Goal: Task Accomplishment & Management: Complete application form

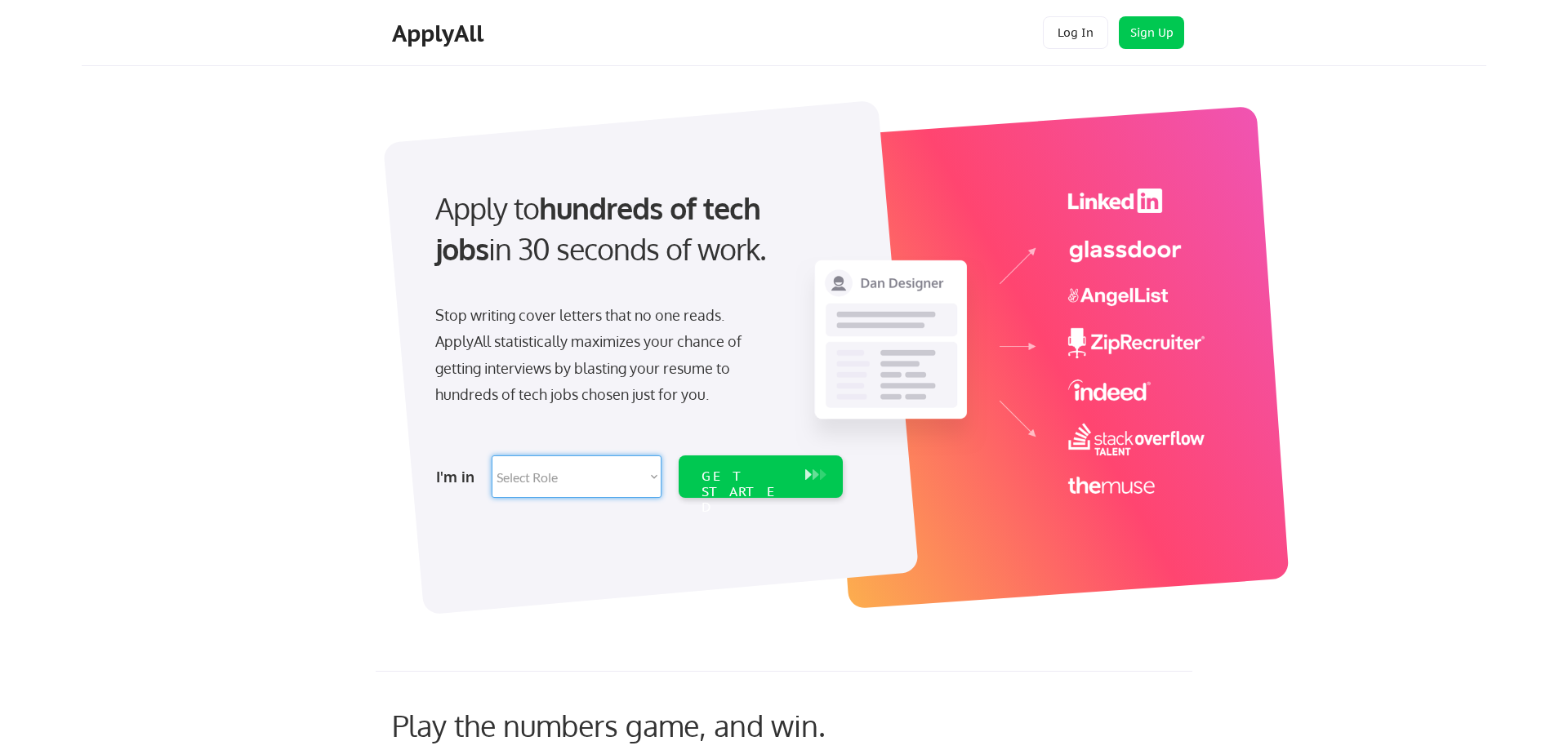
select select ""sales""
click option "Customer Success" at bounding box center [0, 0] width 0 height 0
select select ""sales""
click at [765, 481] on div "GET STARTED" at bounding box center [745, 492] width 87 height 47
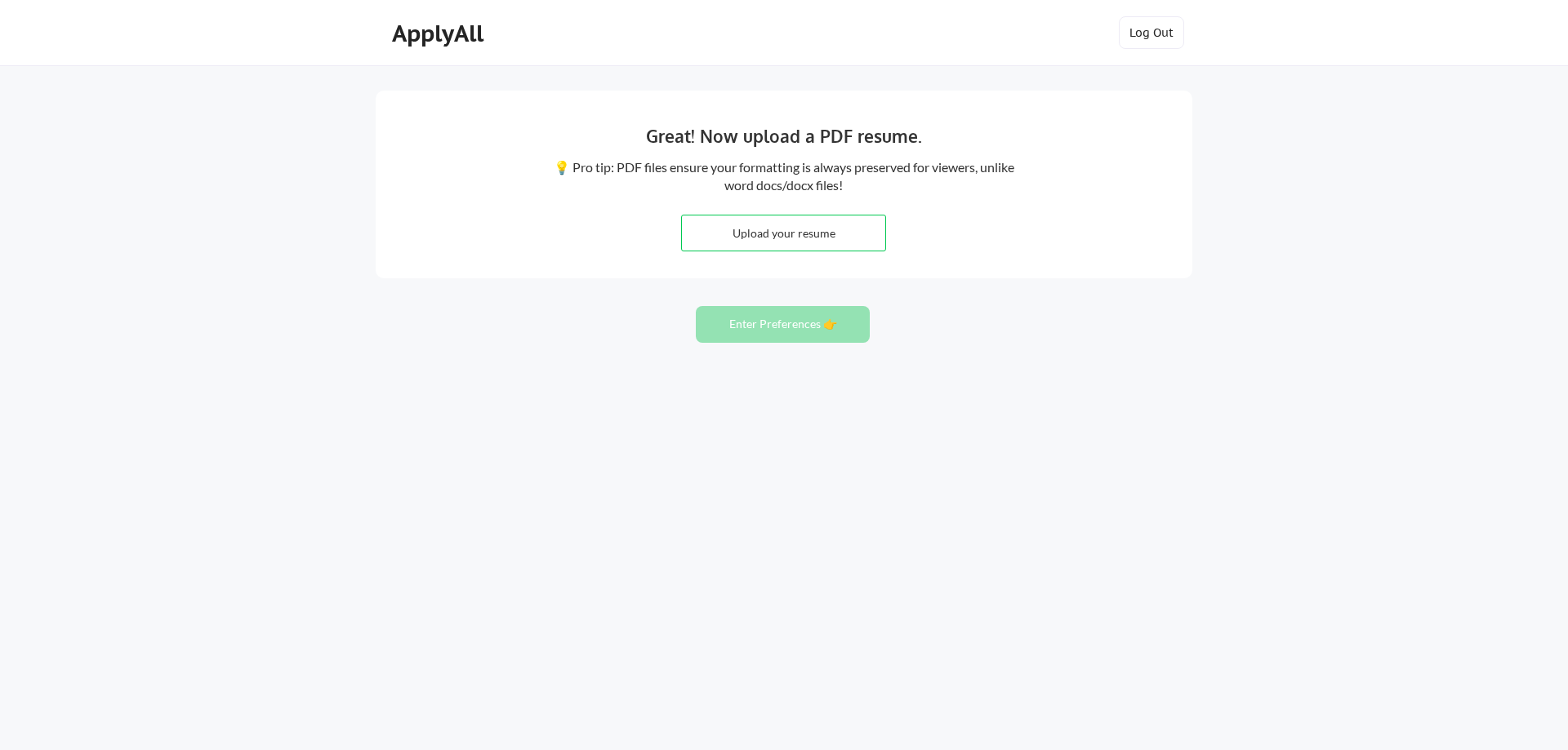
click at [778, 228] on input "file" at bounding box center [783, 233] width 203 height 35
type input "C:\fakepath\KATHLEENCOLE.pdf"
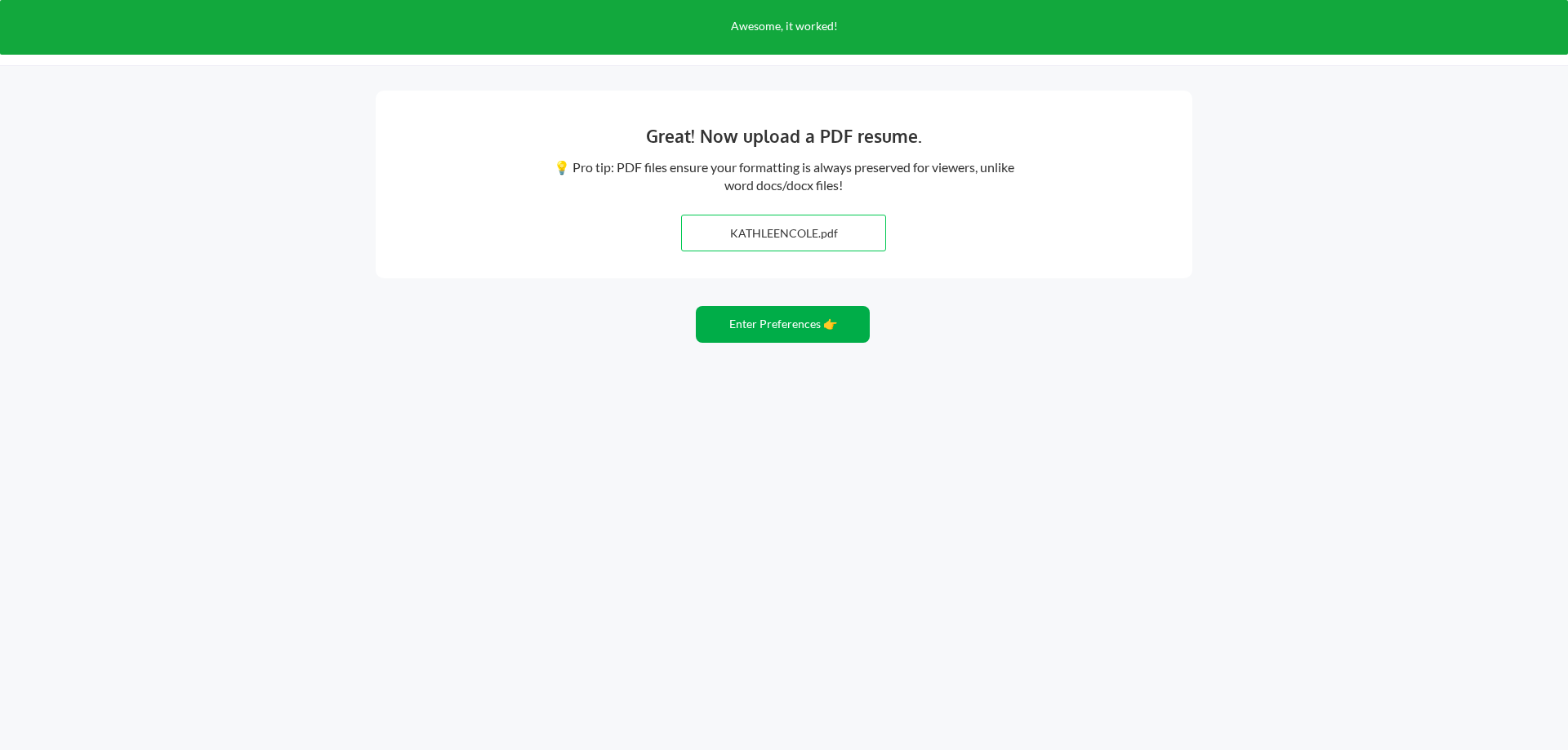
click at [789, 329] on button "Enter Preferences 👉" at bounding box center [783, 324] width 174 height 37
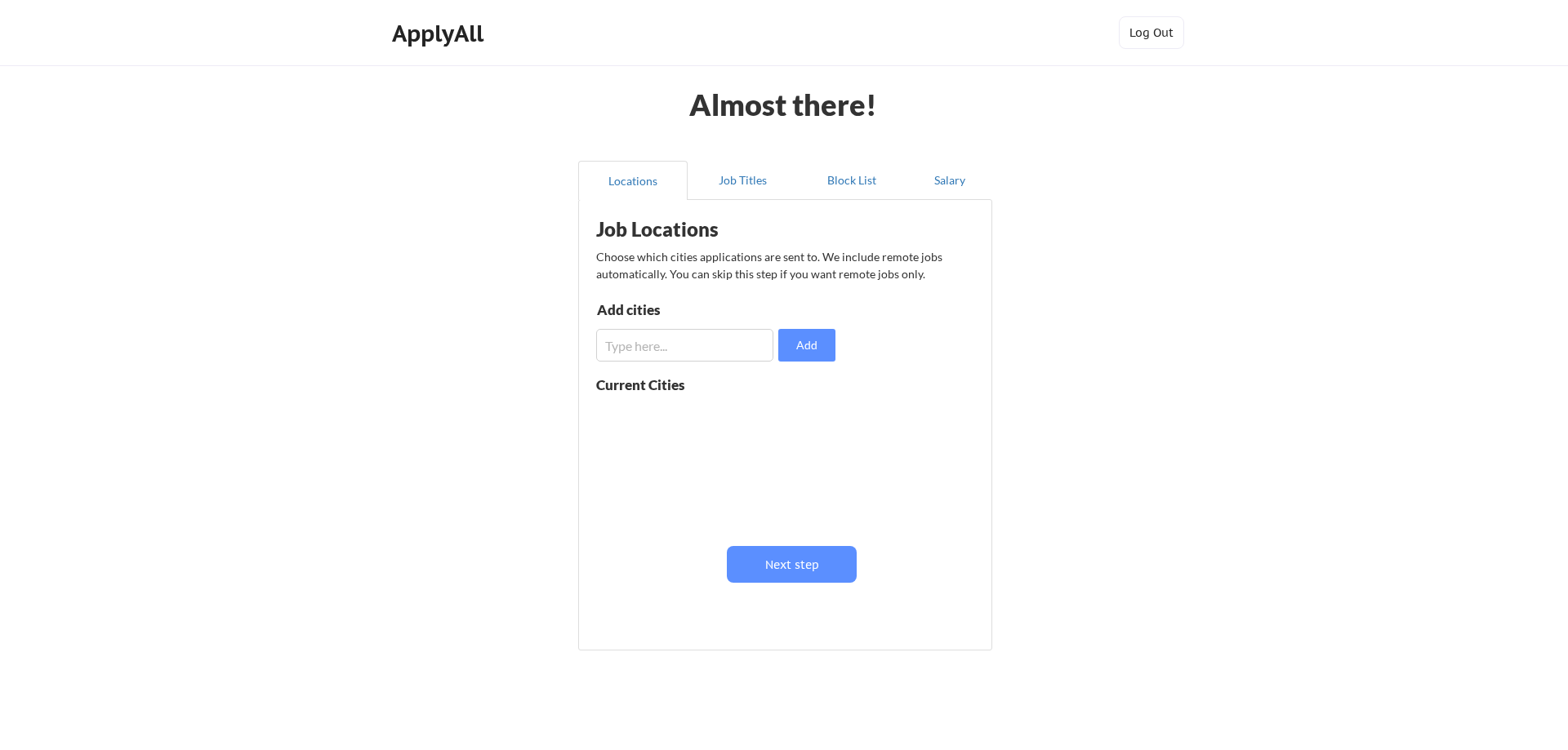
click at [675, 340] on input "input" at bounding box center [684, 344] width 177 height 32
type input "marietta ga"
click at [825, 343] on button "Add" at bounding box center [806, 344] width 57 height 32
click at [656, 339] on input "input" at bounding box center [684, 344] width 177 height 32
type input "atlanta ga"
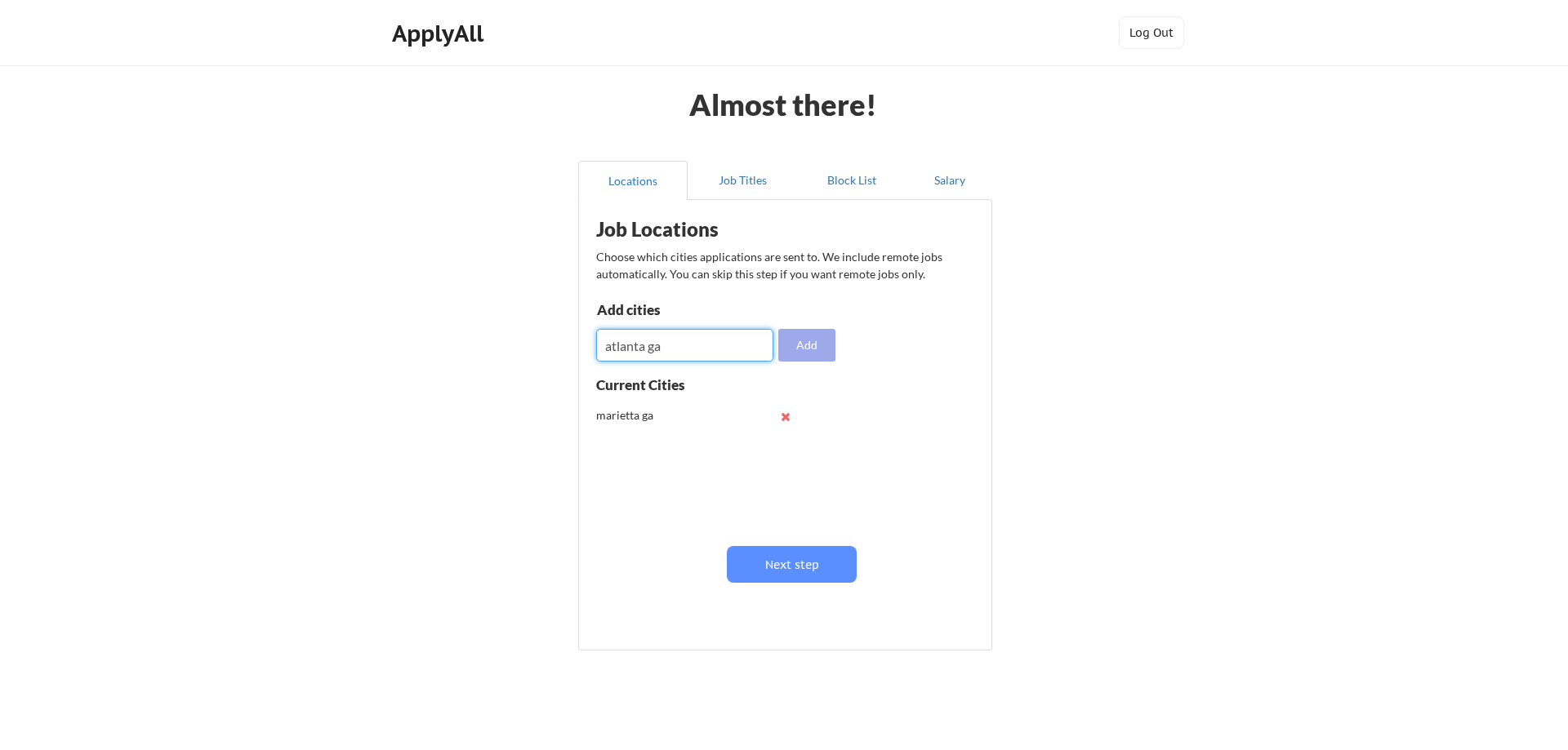
click at [804, 341] on button "Add" at bounding box center [806, 344] width 57 height 32
click at [661, 347] on input "input" at bounding box center [684, 344] width 177 height 32
type input "kennesaw ga"
click at [812, 350] on button "Add" at bounding box center [806, 344] width 57 height 32
click at [667, 344] on input "input" at bounding box center [684, 344] width 177 height 32
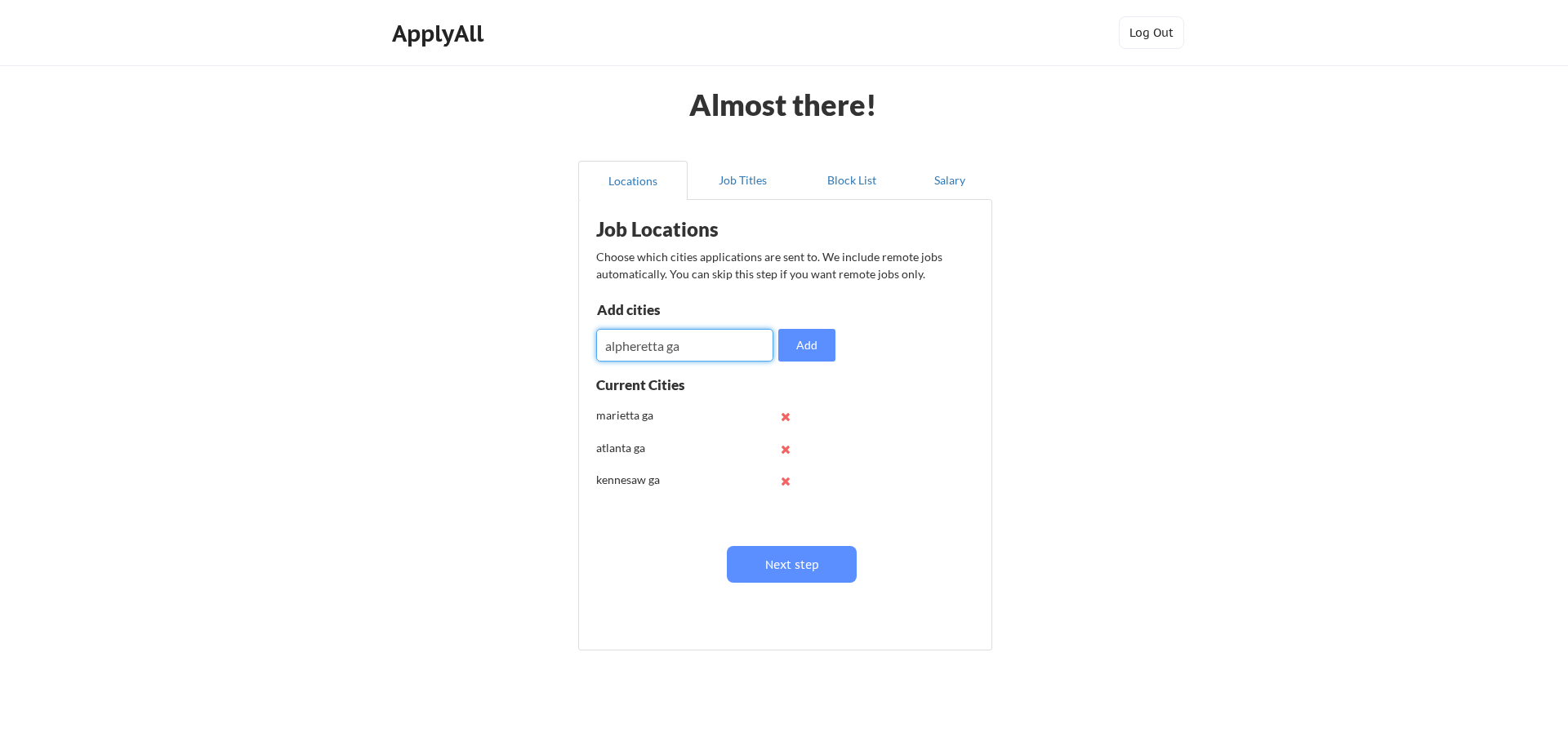
type input "alpheretta ga"
click at [823, 346] on button "Add" at bounding box center [806, 344] width 57 height 32
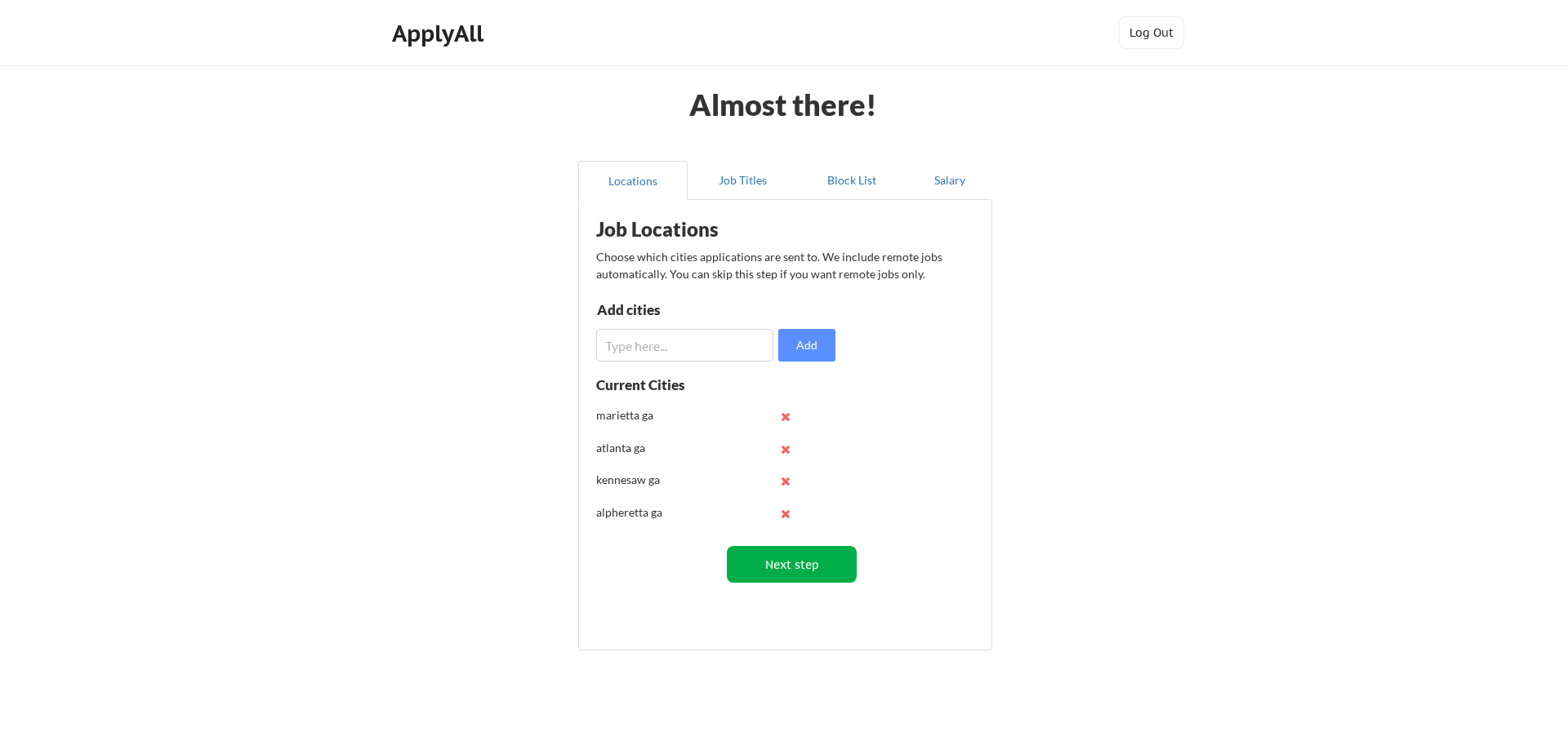
click at [779, 562] on button "Next step" at bounding box center [792, 564] width 129 height 37
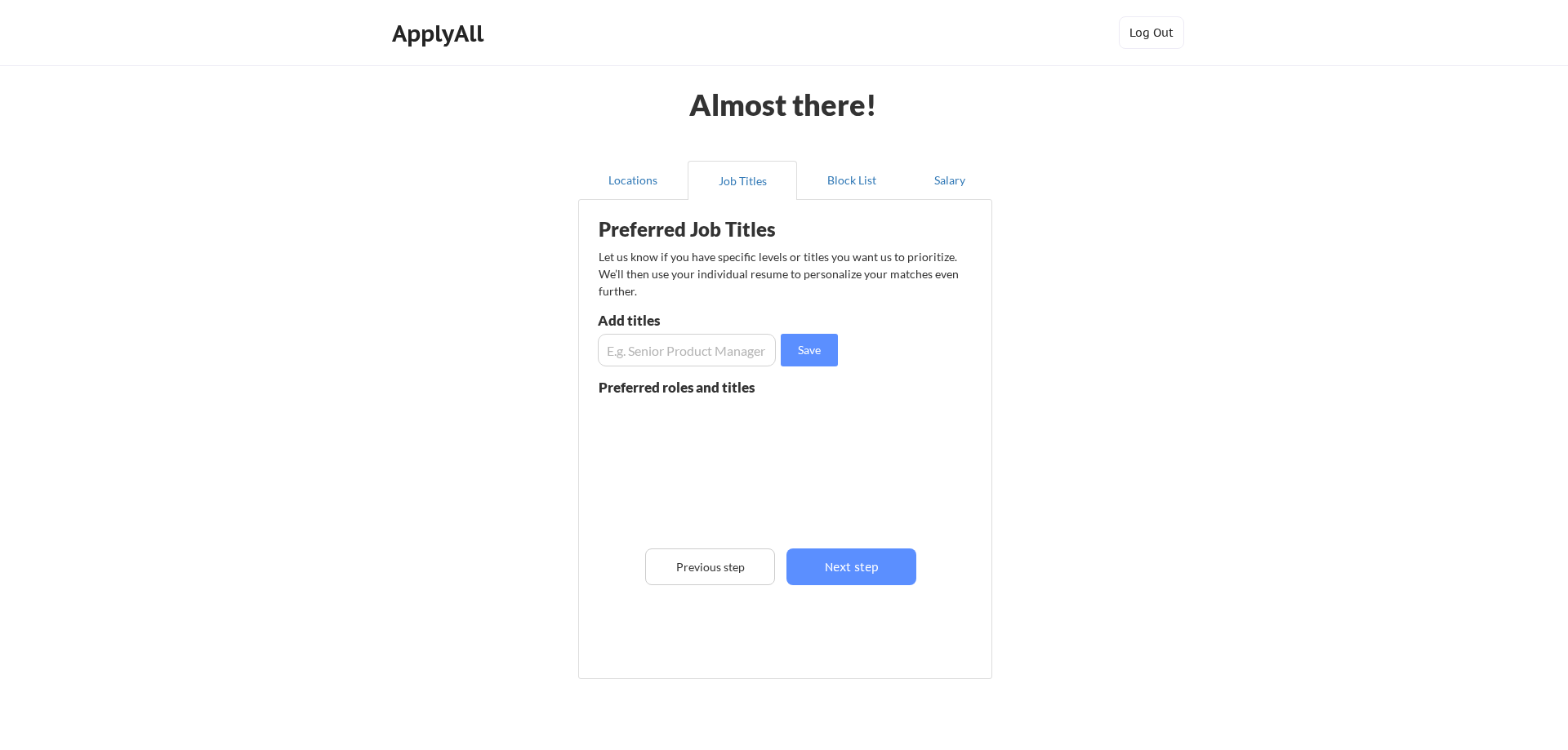
click at [672, 347] on input "input" at bounding box center [686, 349] width 178 height 32
type input "Operations manager"
click at [804, 338] on button "Save" at bounding box center [808, 349] width 57 height 32
click at [683, 361] on input "input" at bounding box center [686, 349] width 178 height 32
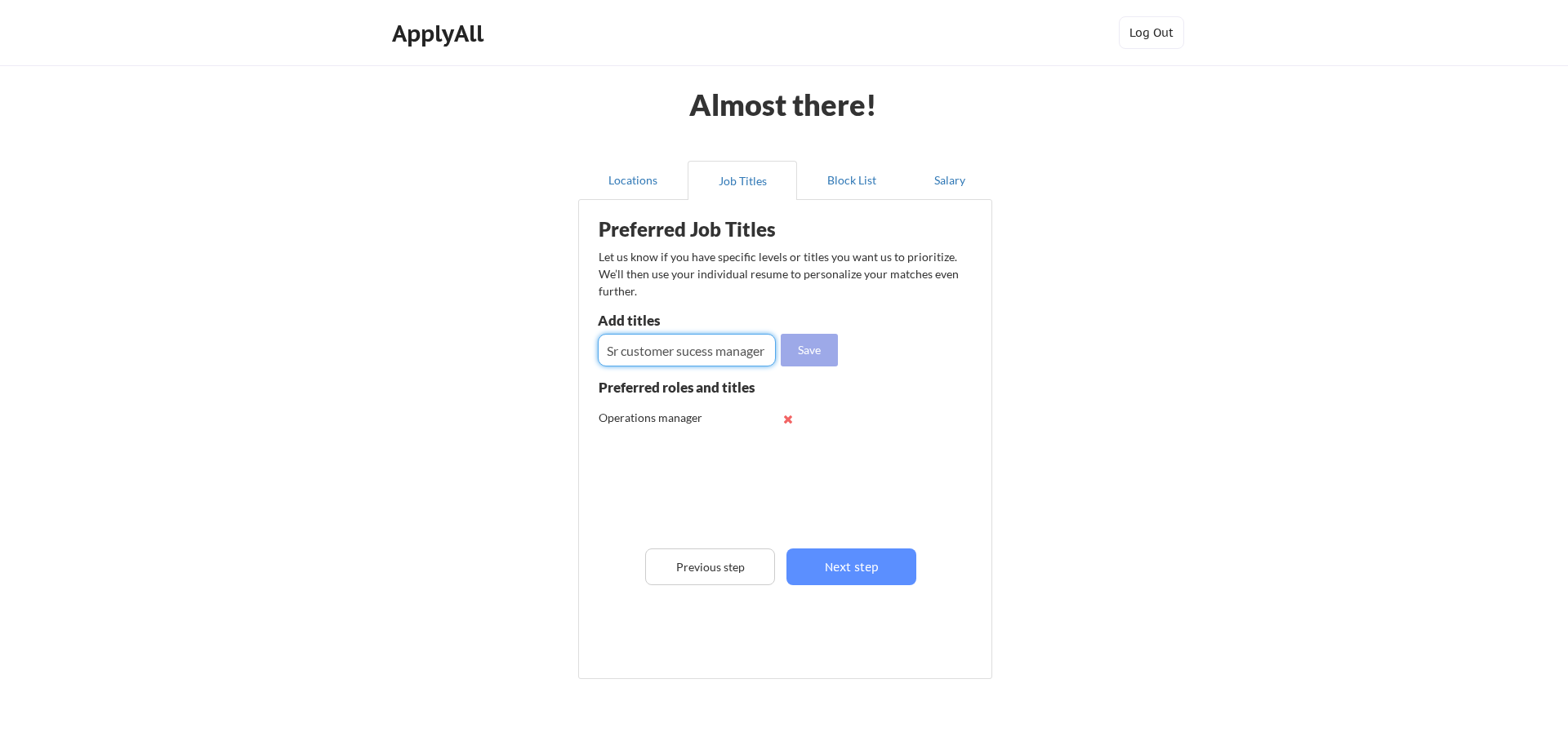
type input "Sr customer sucess manager"
click at [825, 344] on button "Save" at bounding box center [808, 349] width 57 height 32
click at [780, 334] on button "Save" at bounding box center [808, 349] width 57 height 32
click at [723, 347] on input "input" at bounding box center [686, 349] width 178 height 32
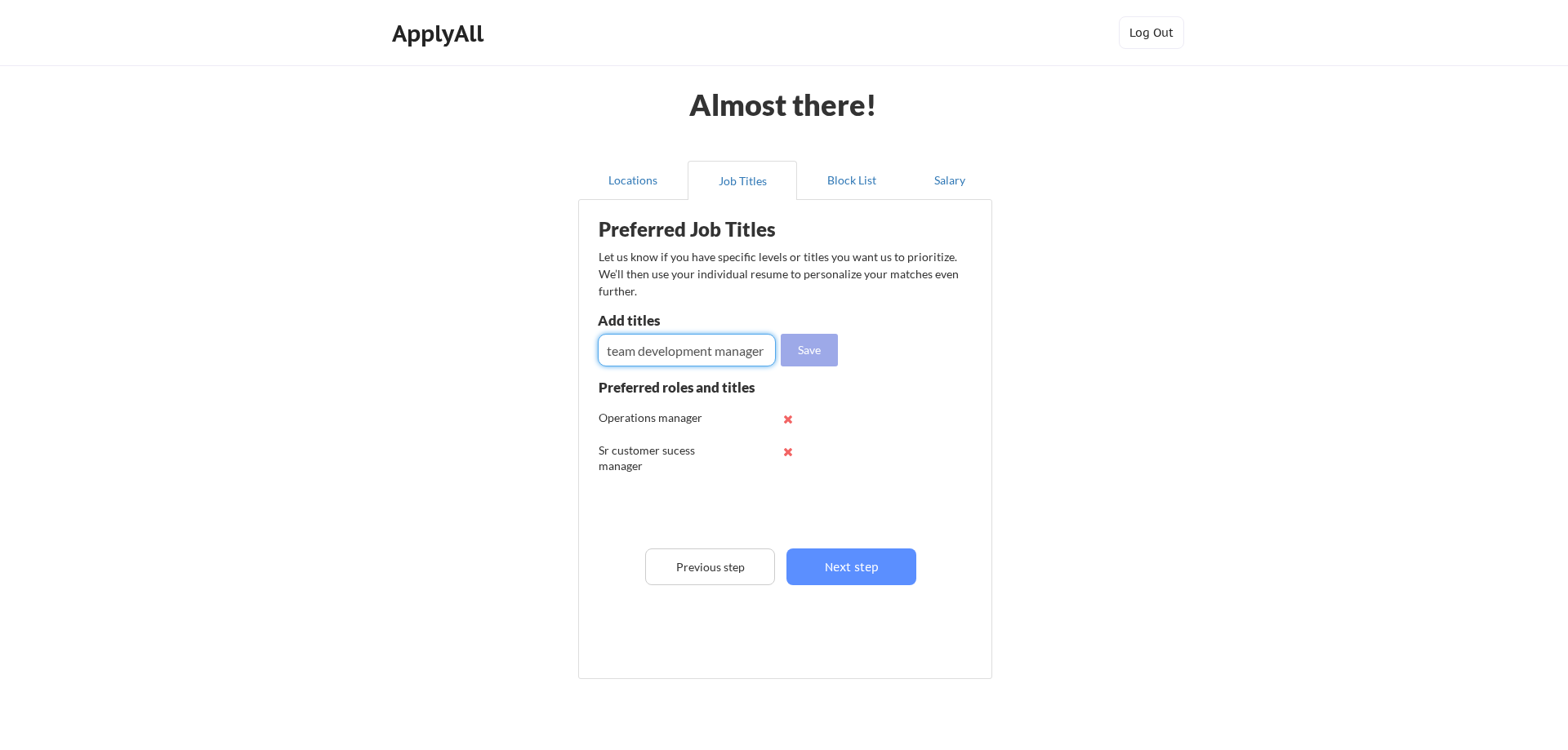
type input "team development manager"
click at [814, 352] on button "Save" at bounding box center [808, 349] width 57 height 32
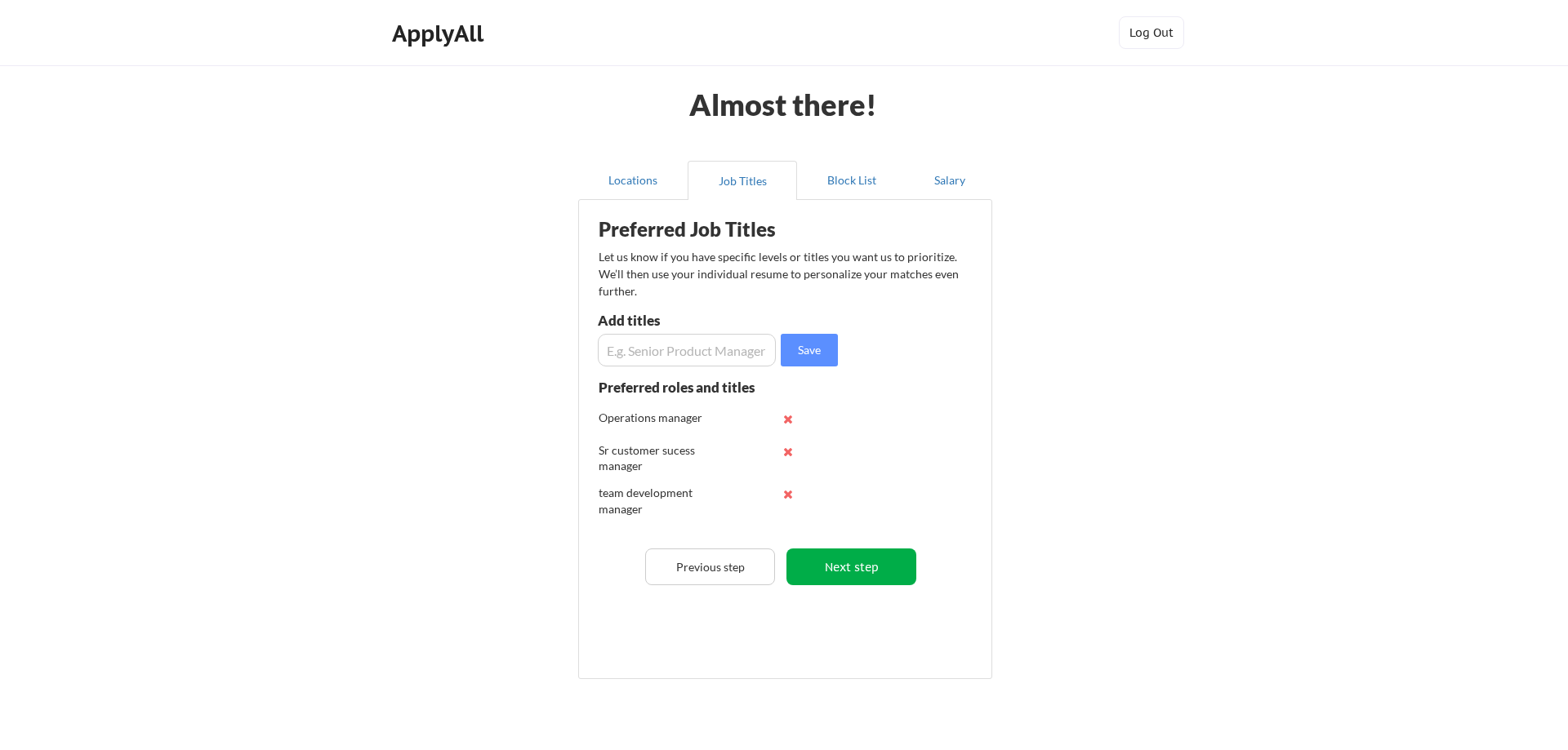
click at [868, 559] on button "Next step" at bounding box center [851, 567] width 129 height 37
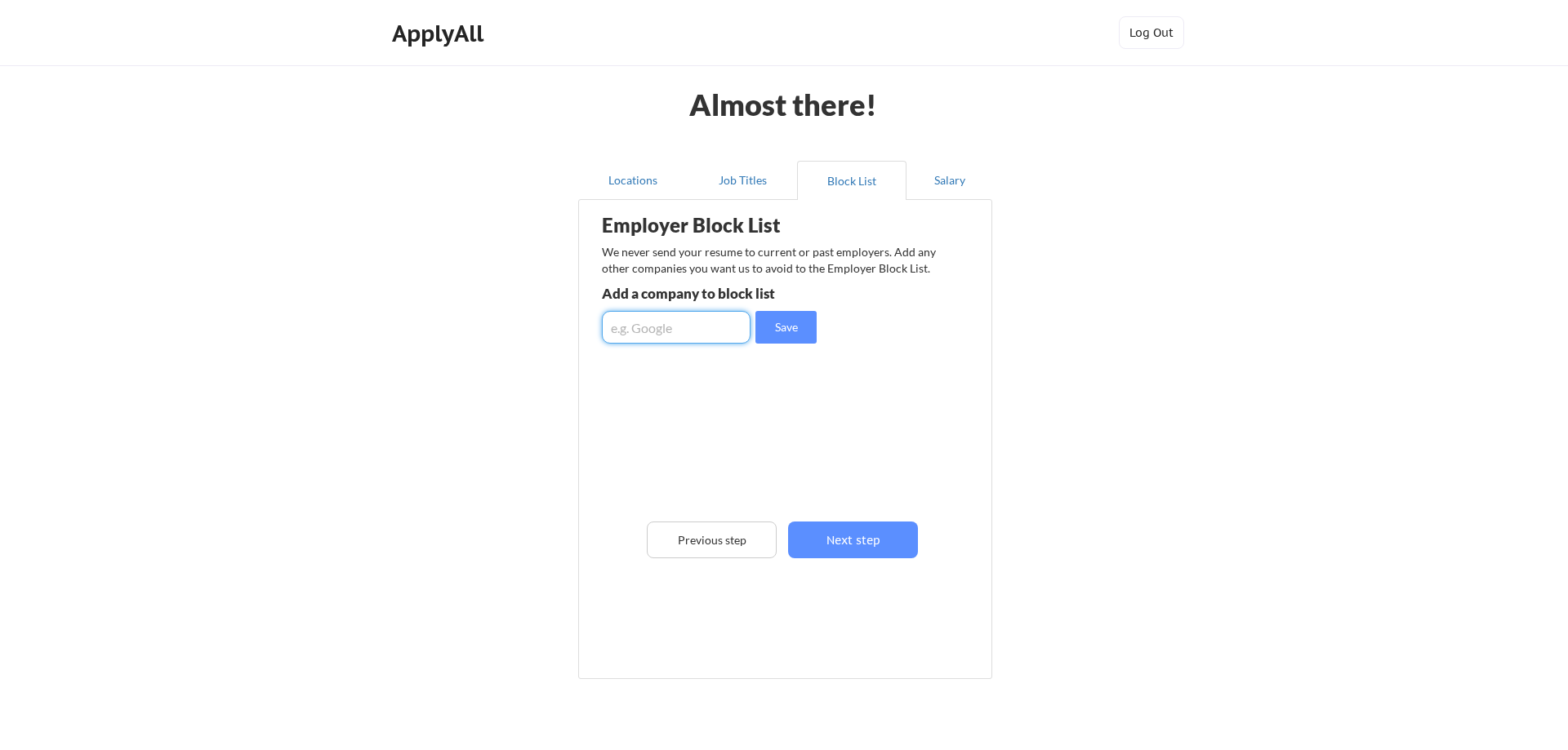
click at [676, 322] on input "input" at bounding box center [676, 327] width 149 height 32
type input "Carmax"
click at [809, 323] on button "Save" at bounding box center [786, 327] width 61 height 32
click at [662, 328] on input "input" at bounding box center [676, 327] width 149 height 32
type input "internet brands"
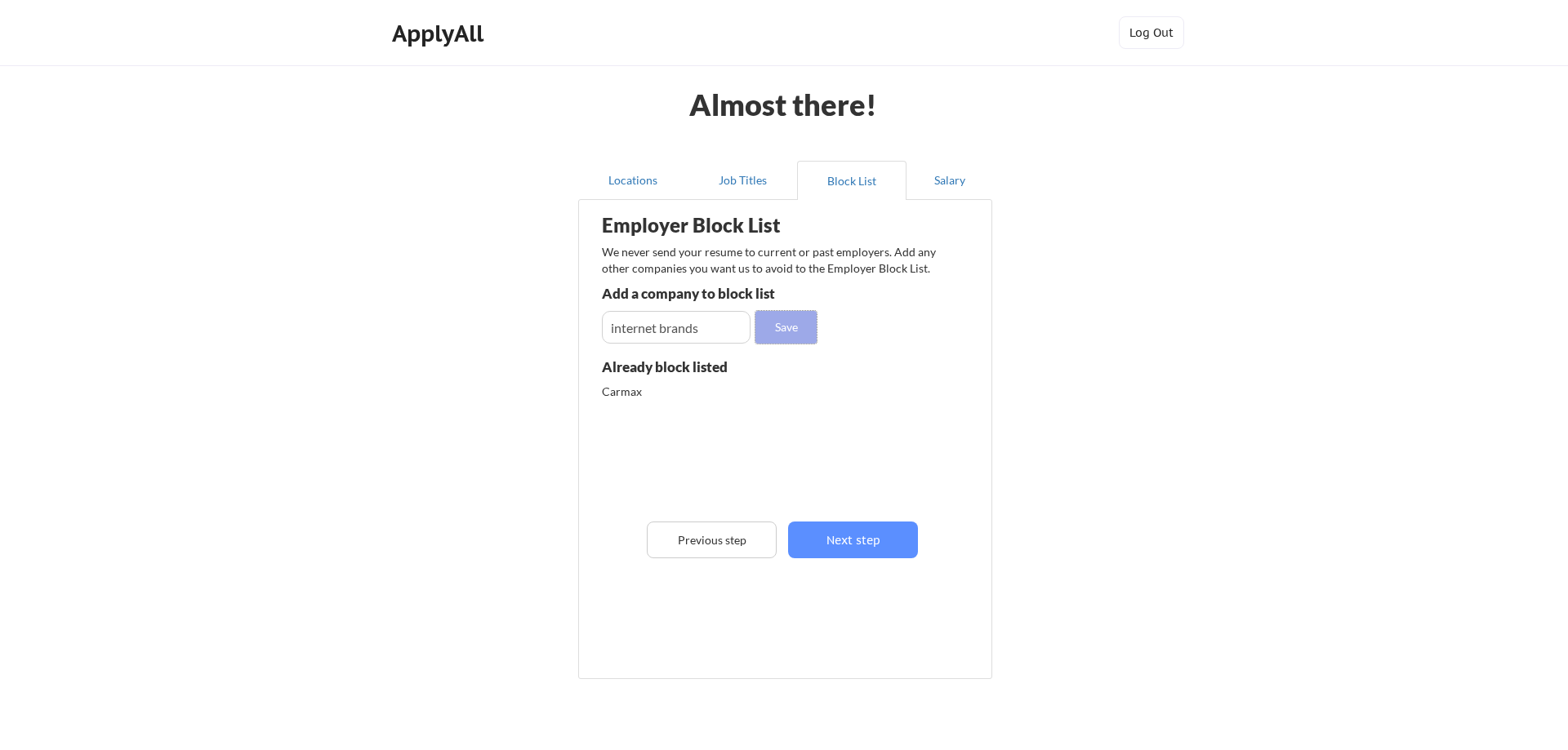
click at [778, 323] on button "Save" at bounding box center [786, 327] width 61 height 32
click at [690, 324] on input "input" at bounding box center [676, 327] width 149 height 32
type input "m"
type input "Employ Partners"
click at [780, 328] on button "Save" at bounding box center [786, 327] width 61 height 32
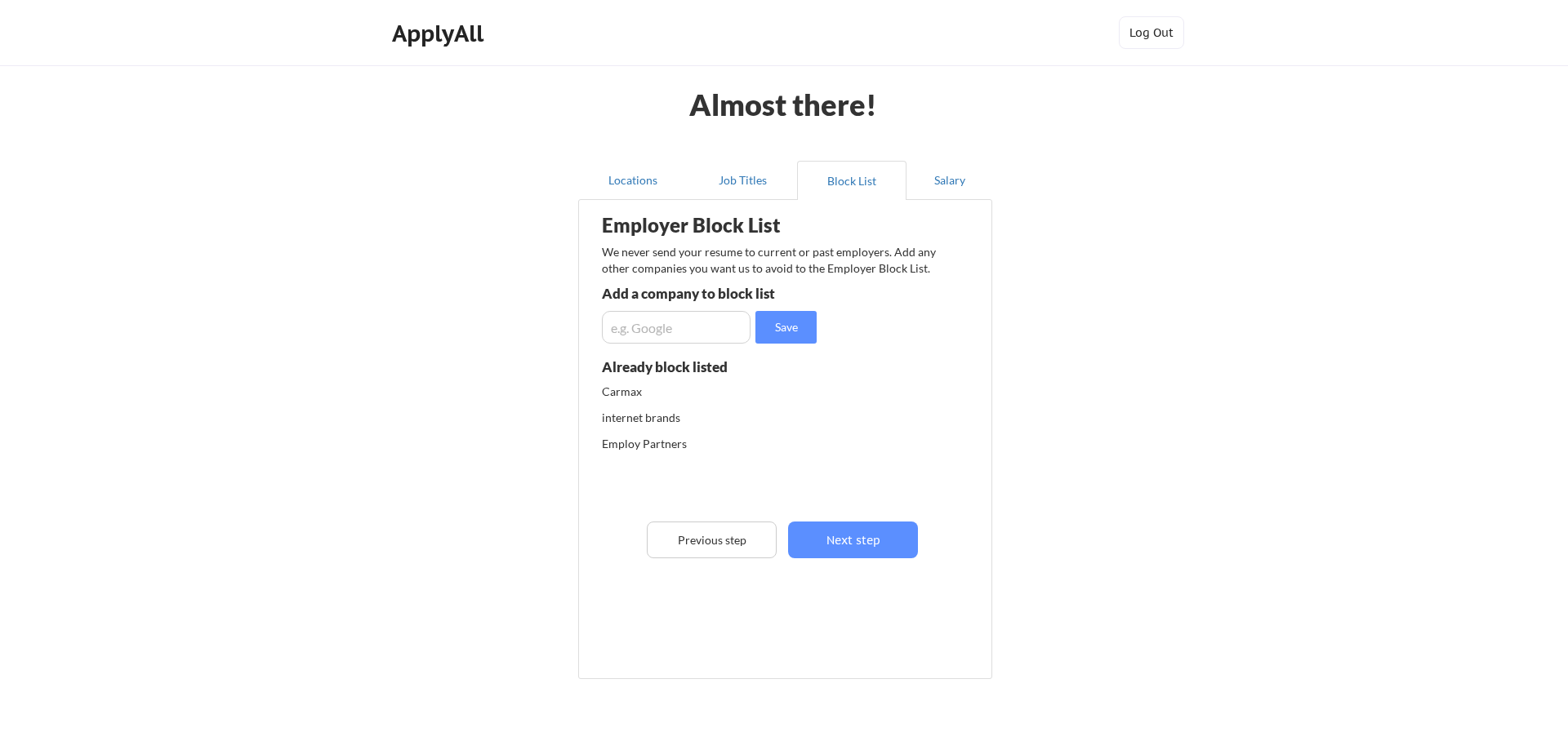
click at [632, 314] on input "input" at bounding box center [676, 327] width 149 height 32
type input "[DOMAIN_NAME]"
click at [788, 328] on button "Save" at bounding box center [786, 327] width 61 height 32
click at [852, 528] on button "Next step" at bounding box center [852, 540] width 129 height 37
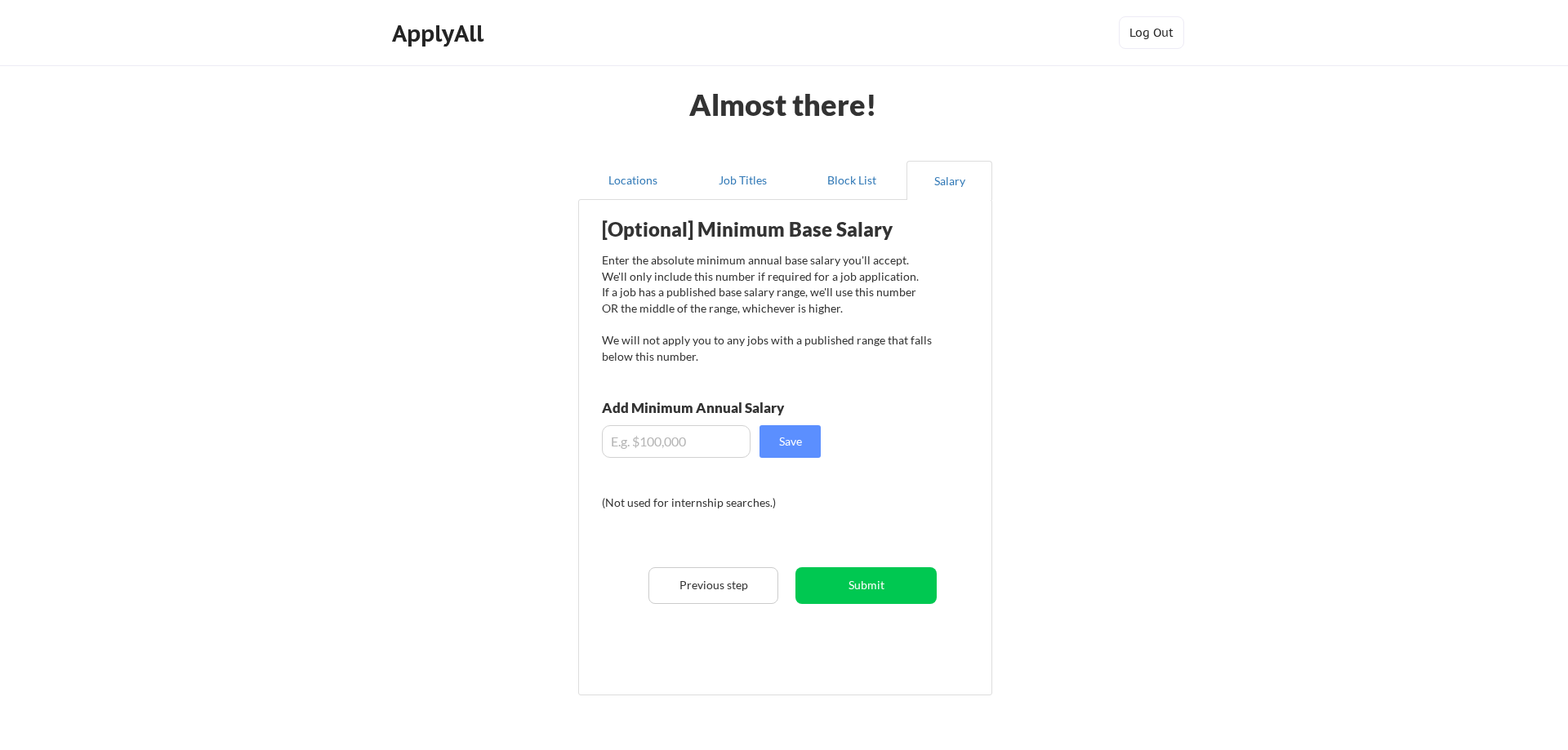
click at [712, 436] on input "input" at bounding box center [676, 441] width 149 height 32
type input "$80,000"
click at [800, 446] on button "Save" at bounding box center [790, 441] width 61 height 32
click at [873, 589] on button "Submit" at bounding box center [866, 586] width 141 height 37
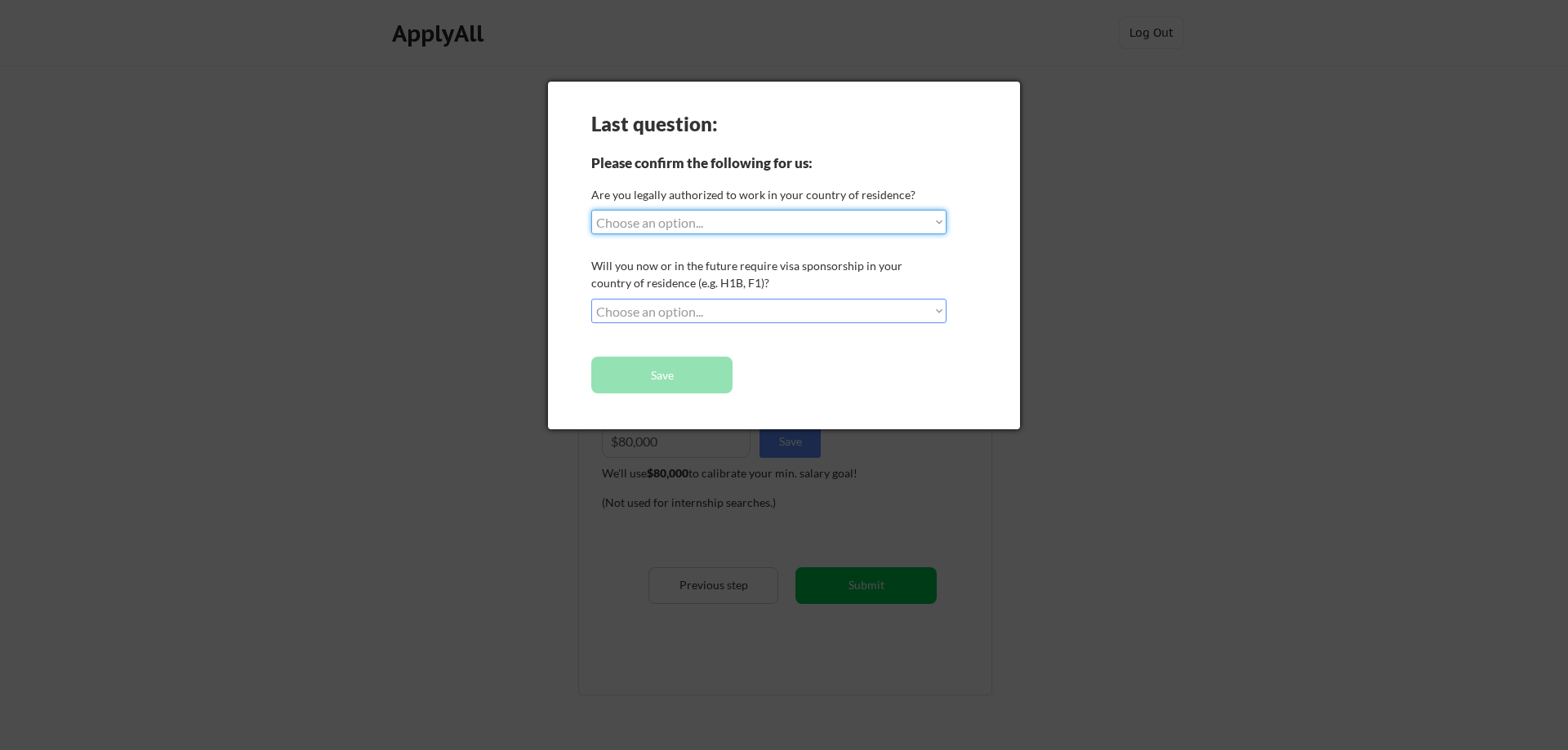
select select ""yes__i_am_a_[DEMOGRAPHIC_DATA]""
click option "Yes, I am a [DEMOGRAPHIC_DATA] Citizen" at bounding box center [0, 0] width 0 height 0
click at [591, 299] on select "Choose an option... No, I will not need sponsorship Yes, I will need sponsorship" at bounding box center [769, 311] width 355 height 25
select select ""no__i_will_not_need_sponsorship""
click option "No, I will not need sponsorship" at bounding box center [0, 0] width 0 height 0
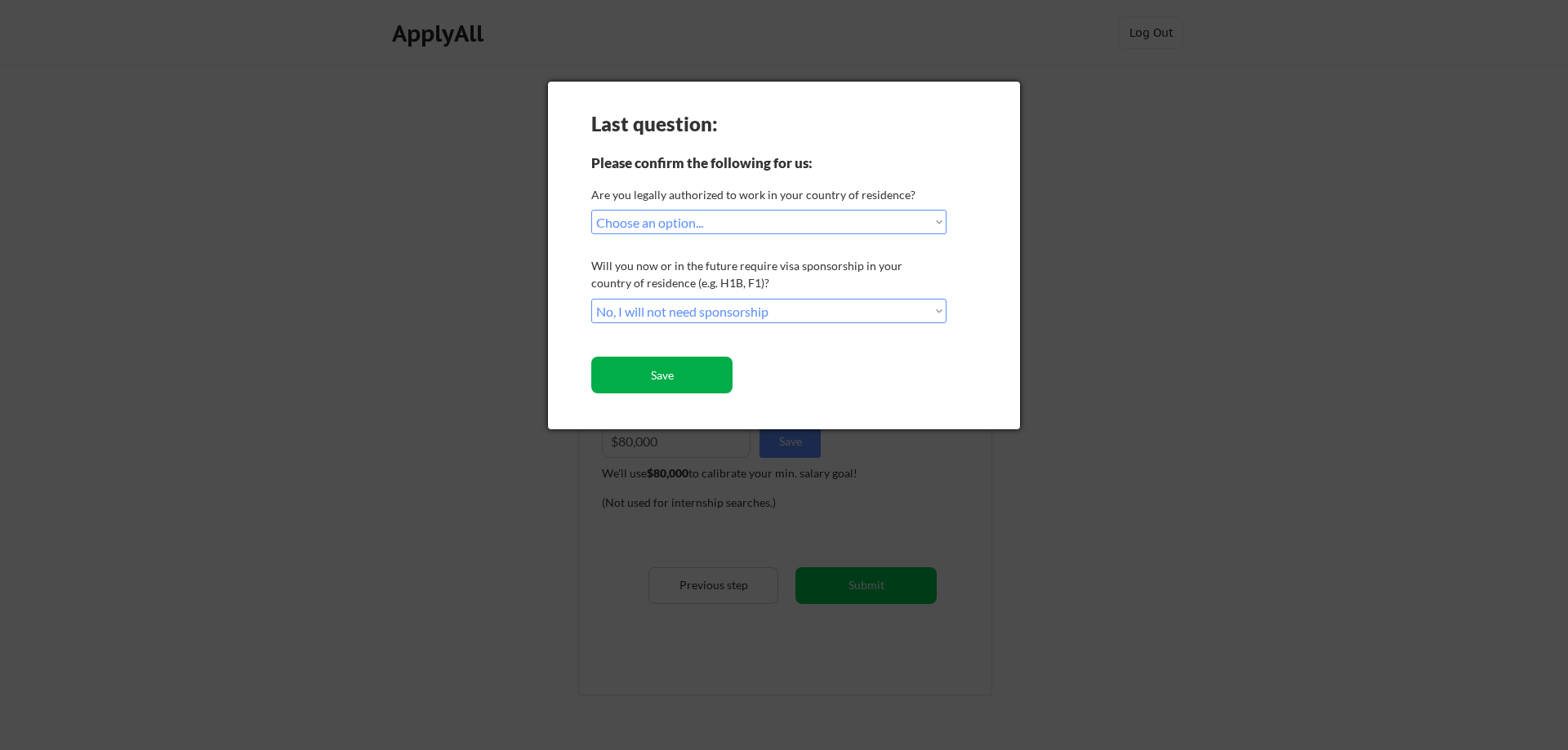
click at [664, 382] on button "Save" at bounding box center [662, 375] width 141 height 37
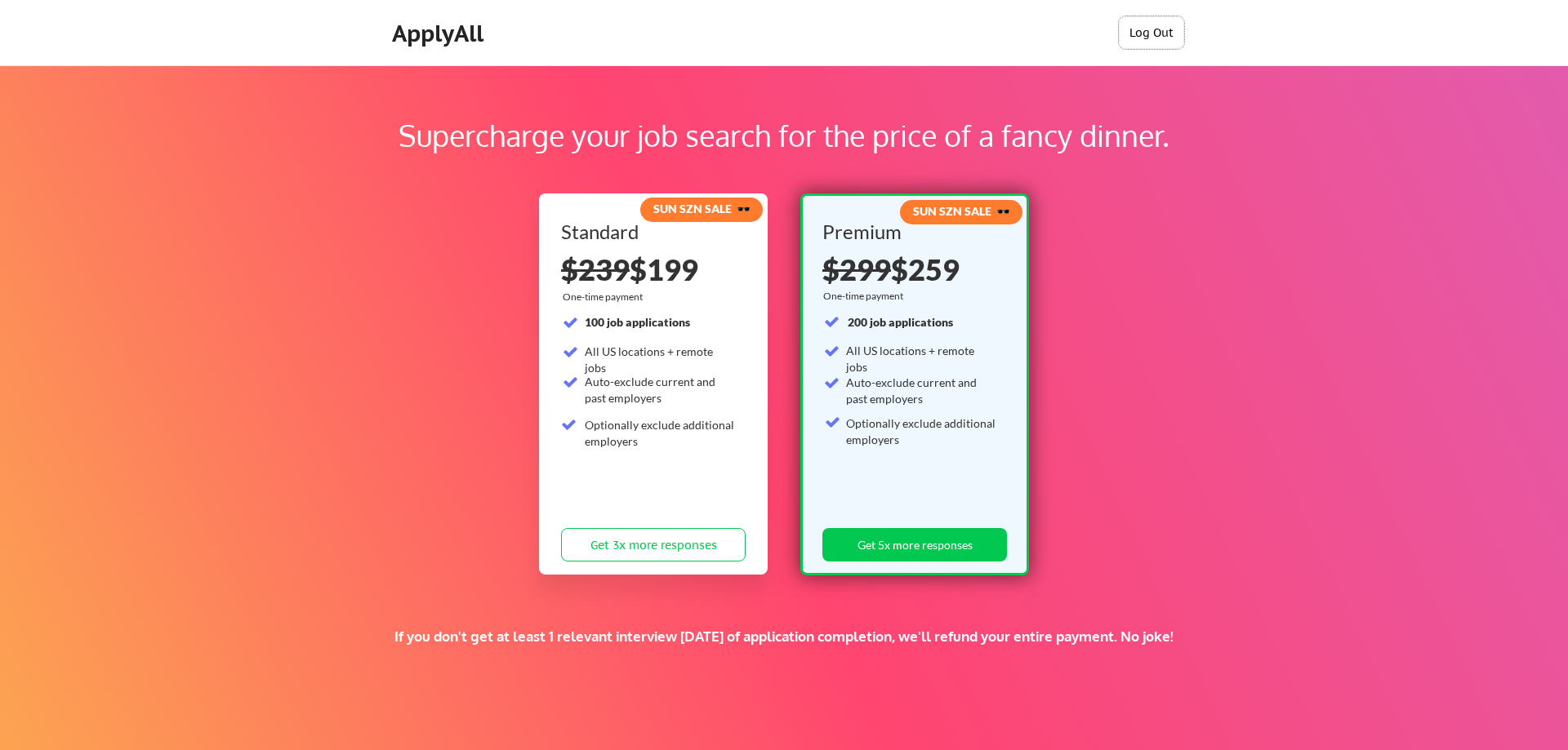
click at [1175, 38] on button "Log Out" at bounding box center [1151, 32] width 66 height 32
